Goal: Task Accomplishment & Management: Manage account settings

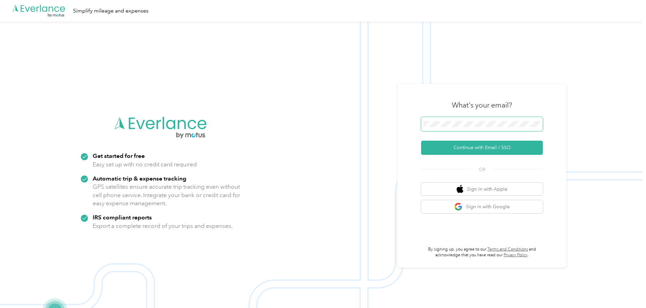
click at [481, 118] on span at bounding box center [482, 124] width 122 height 14
click at [476, 128] on span at bounding box center [482, 124] width 122 height 14
click at [486, 143] on button "Continue with Email / SSO" at bounding box center [482, 148] width 122 height 14
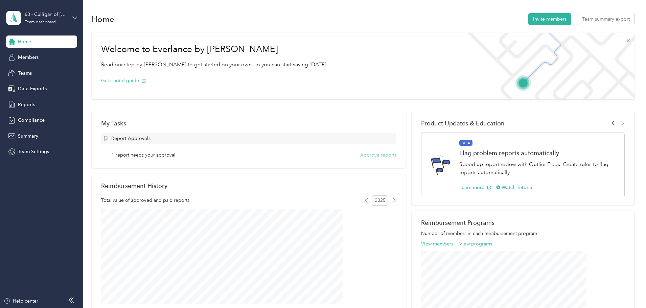
click at [367, 152] on button "Approve reports" at bounding box center [378, 155] width 36 height 7
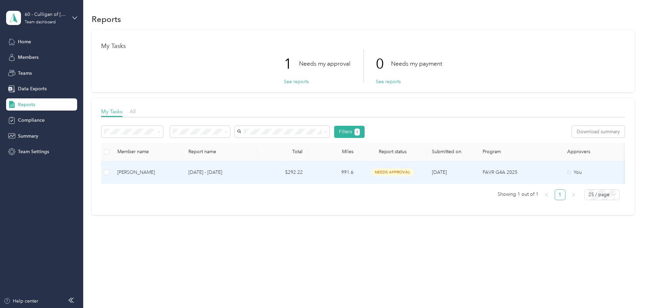
click at [178, 171] on div "[PERSON_NAME]" at bounding box center [147, 172] width 60 height 7
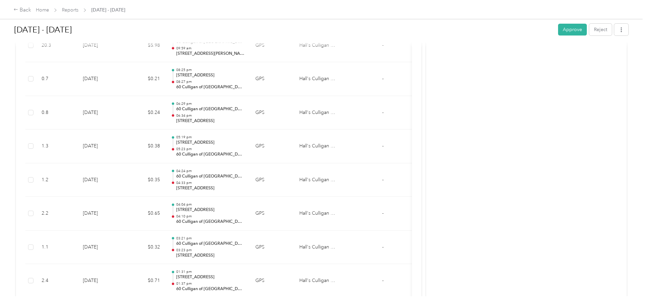
scroll to position [3572, 0]
